Goal: Navigation & Orientation: Go to known website

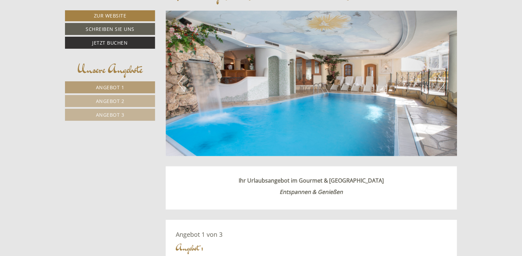
scroll to position [309, 0]
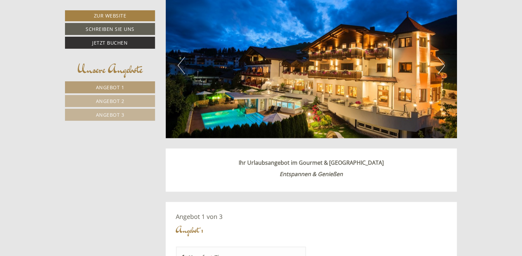
click at [442, 63] on button "Next" at bounding box center [440, 65] width 7 height 17
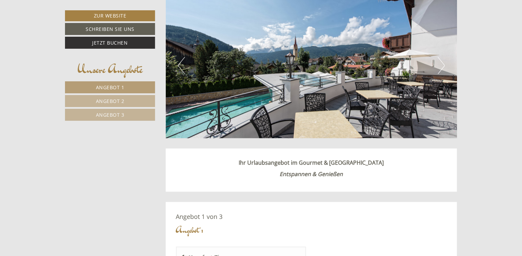
click at [438, 65] on button "Next" at bounding box center [440, 65] width 7 height 17
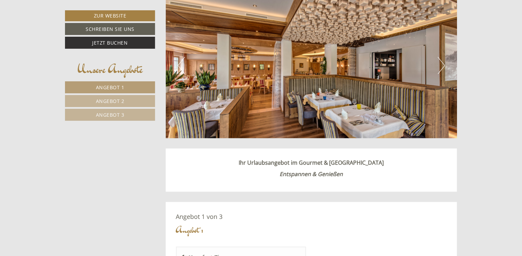
click at [438, 65] on button "Next" at bounding box center [440, 65] width 7 height 17
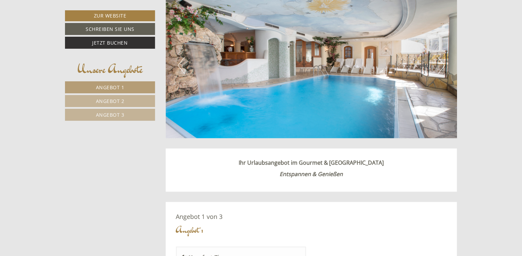
click at [438, 65] on button "Next" at bounding box center [440, 65] width 7 height 17
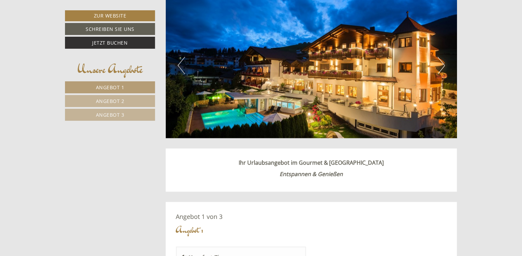
click at [438, 65] on button "Next" at bounding box center [440, 65] width 7 height 17
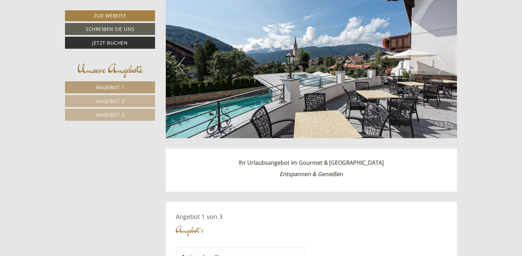
click at [438, 65] on button "Next" at bounding box center [440, 65] width 7 height 17
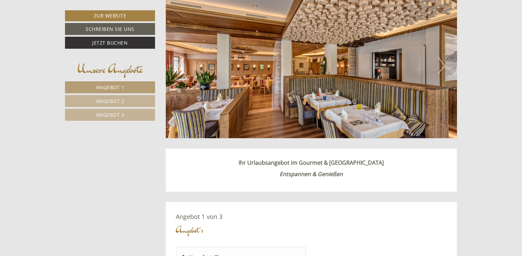
click at [438, 65] on button "Next" at bounding box center [440, 65] width 7 height 17
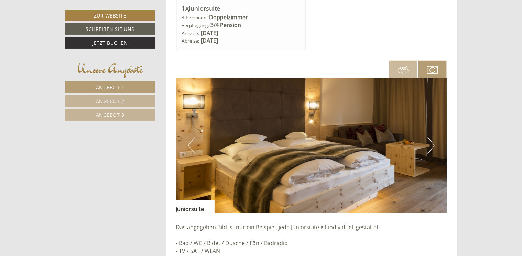
scroll to position [1615, 0]
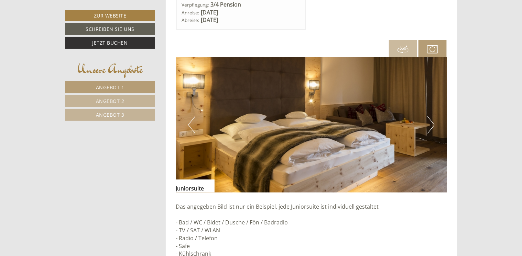
click at [433, 120] on button "Next" at bounding box center [430, 124] width 7 height 17
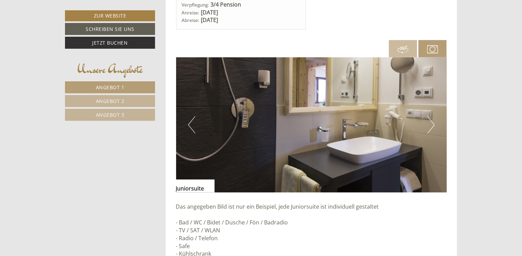
click at [433, 121] on button "Next" at bounding box center [430, 124] width 7 height 17
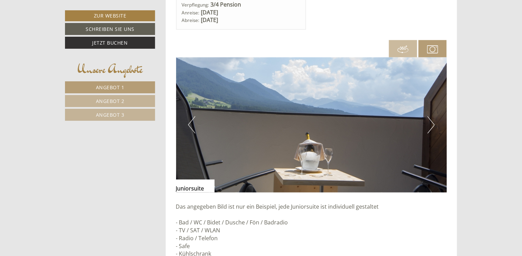
click at [433, 121] on button "Next" at bounding box center [430, 124] width 7 height 17
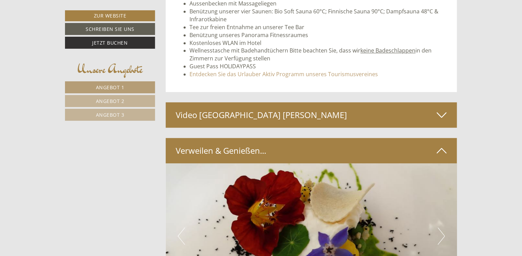
scroll to position [2199, 0]
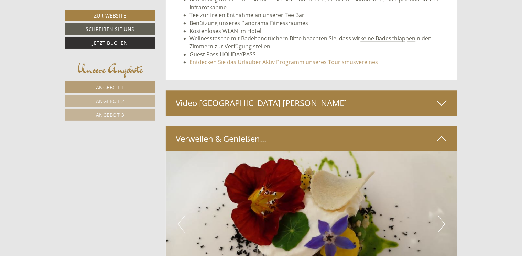
click at [437, 98] on icon at bounding box center [441, 103] width 10 height 12
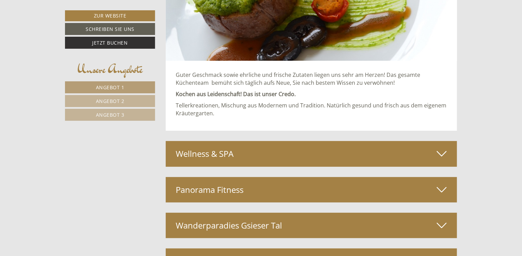
scroll to position [2611, 0]
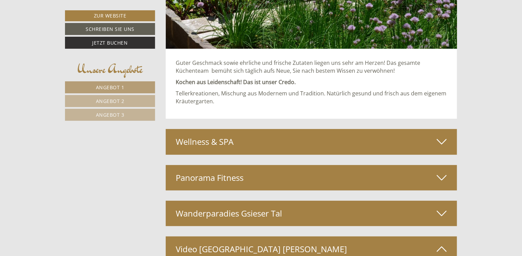
click at [443, 136] on icon at bounding box center [441, 142] width 10 height 12
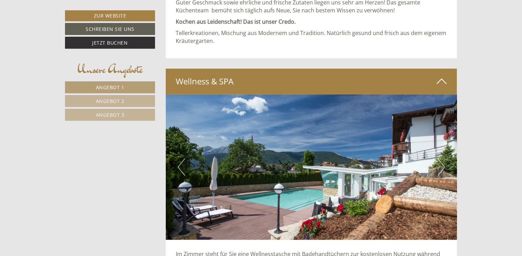
scroll to position [2680, 0]
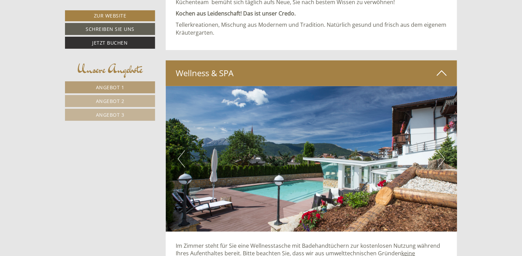
click at [441, 157] on button "Next" at bounding box center [440, 158] width 7 height 17
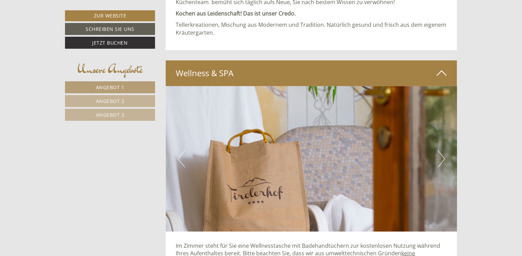
click at [441, 157] on button "Next" at bounding box center [440, 158] width 7 height 17
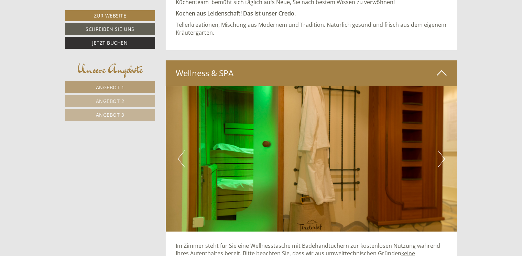
click at [441, 157] on button "Next" at bounding box center [440, 158] width 7 height 17
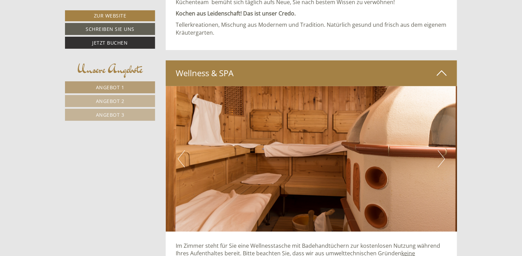
click at [441, 157] on button "Next" at bounding box center [440, 158] width 7 height 17
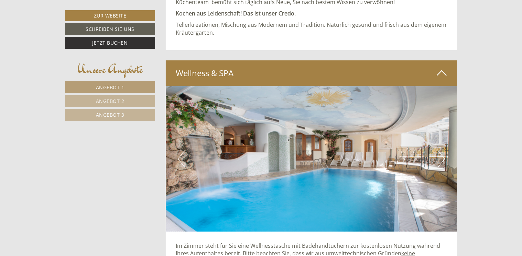
click at [441, 157] on button "Next" at bounding box center [440, 158] width 7 height 17
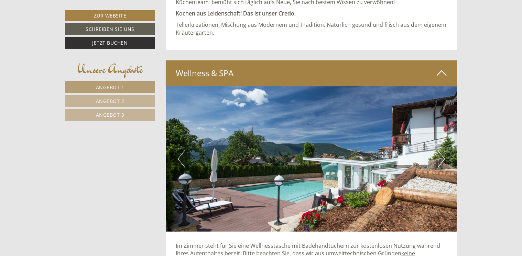
click at [441, 157] on button "Next" at bounding box center [440, 158] width 7 height 17
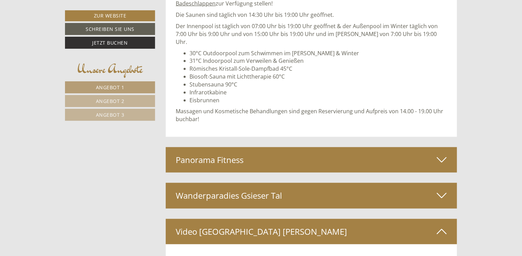
scroll to position [2955, 0]
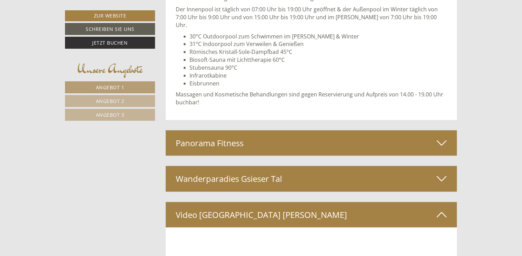
click at [418, 132] on div "Panorama Fitness" at bounding box center [311, 143] width 291 height 25
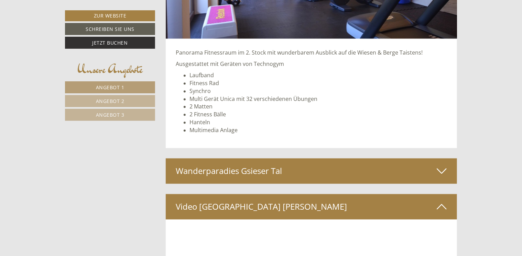
scroll to position [3230, 0]
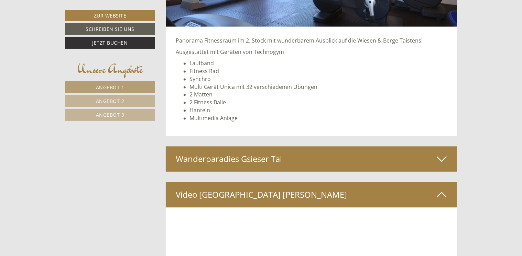
click at [415, 148] on div "Wanderparadies Gsieser Tal" at bounding box center [311, 159] width 291 height 25
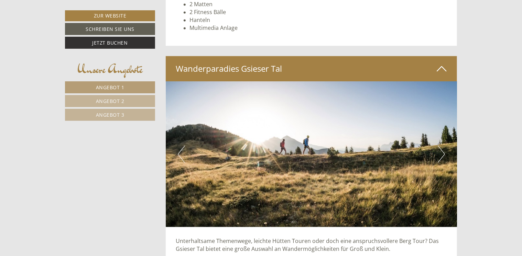
scroll to position [3333, 0]
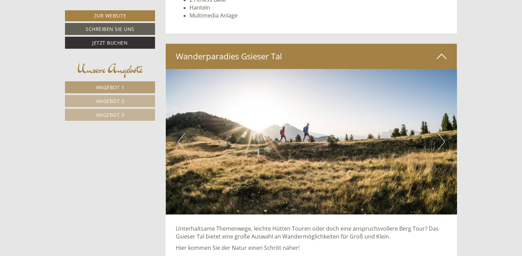
click at [436, 129] on img at bounding box center [311, 142] width 291 height 146
click at [440, 133] on button "Next" at bounding box center [440, 141] width 7 height 17
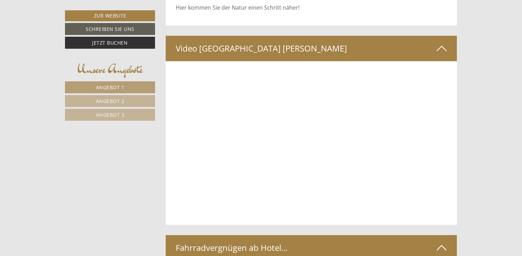
scroll to position [3573, 0]
click at [136, 15] on link "Zur Website" at bounding box center [110, 15] width 90 height 11
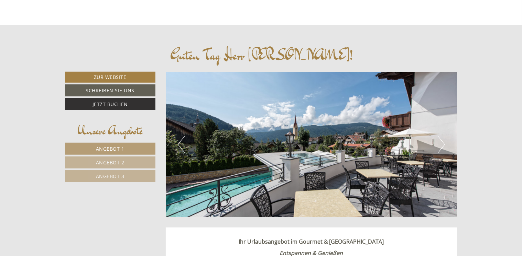
scroll to position [241, 0]
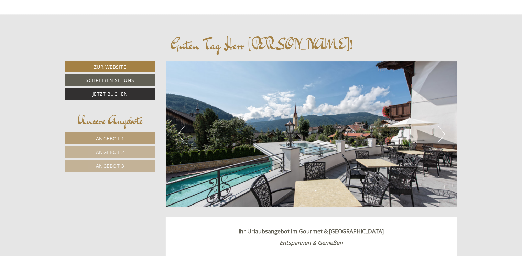
click at [115, 137] on span "Angebot 1" at bounding box center [110, 138] width 29 height 7
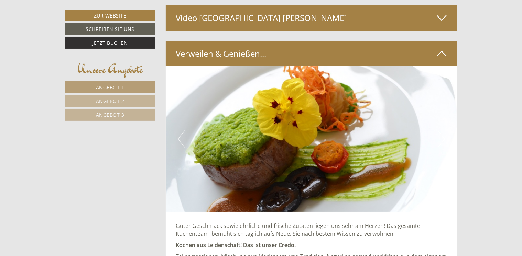
scroll to position [1267, 0]
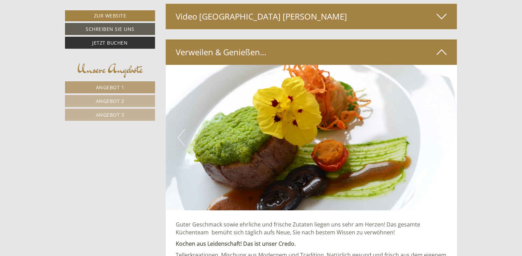
click at [109, 98] on span "Angebot 2" at bounding box center [110, 101] width 29 height 7
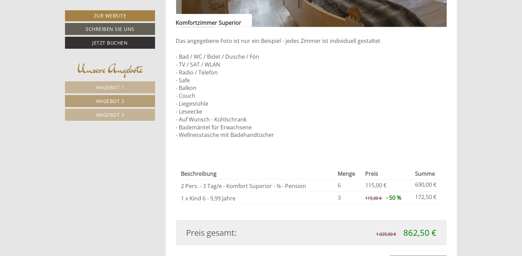
scroll to position [752, 0]
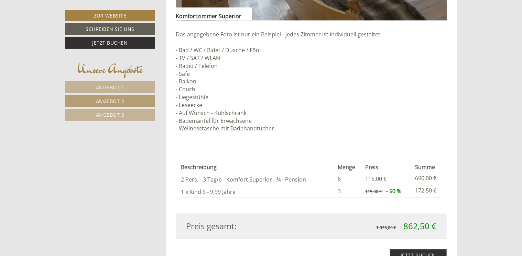
click at [110, 113] on span "Angebot 3" at bounding box center [110, 115] width 29 height 7
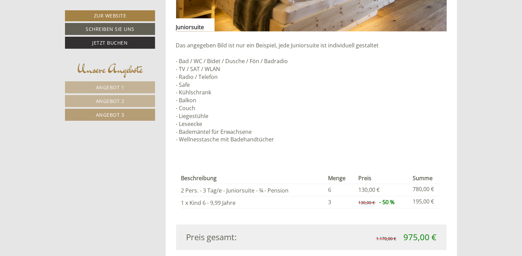
scroll to position [717, 0]
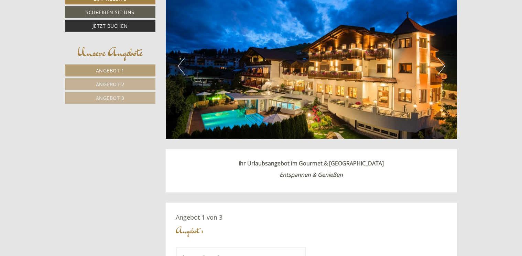
scroll to position [309, 0]
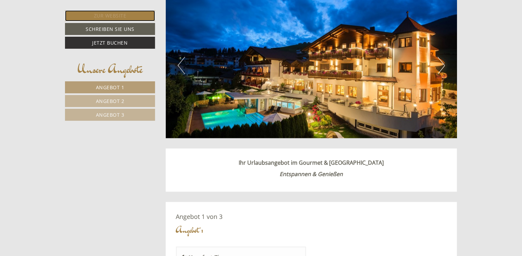
click at [120, 14] on link "Zur Website" at bounding box center [110, 15] width 90 height 11
